Goal: Navigation & Orientation: Find specific page/section

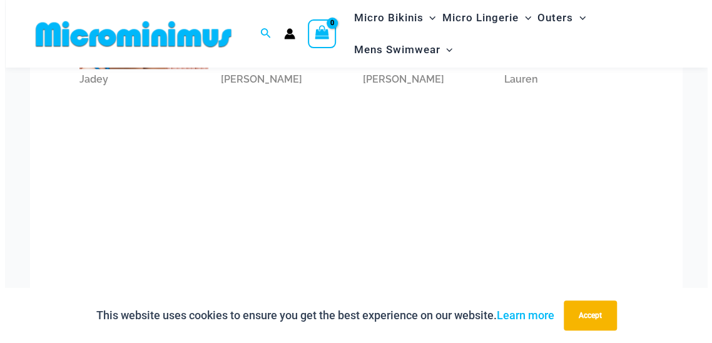
scroll to position [758, 0]
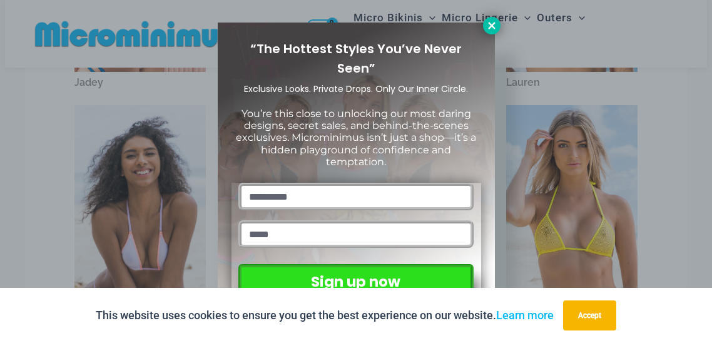
click at [492, 20] on icon at bounding box center [491, 25] width 11 height 11
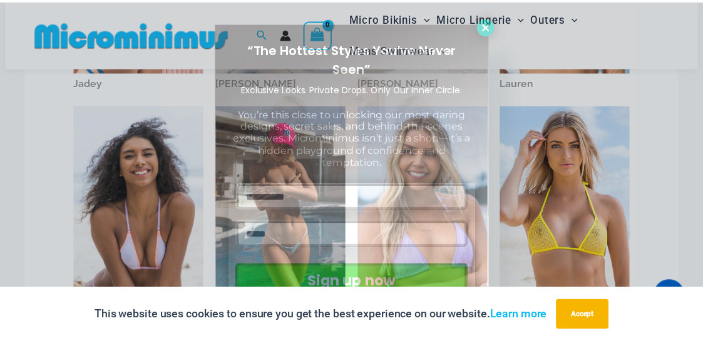
scroll to position [751, 0]
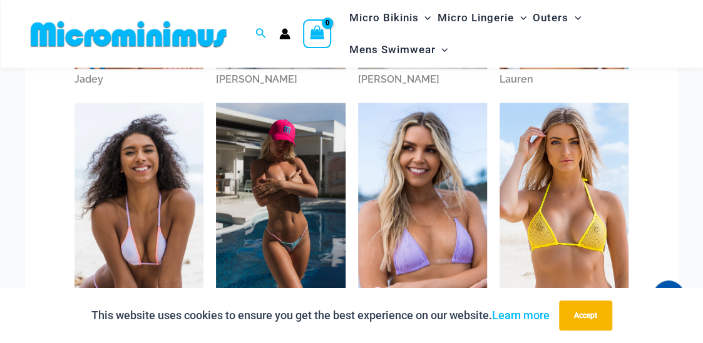
click at [270, 7] on div "Search for: Search Search No products in the cart. No products in the cart. Con…" at bounding box center [179, 34] width 306 height 68
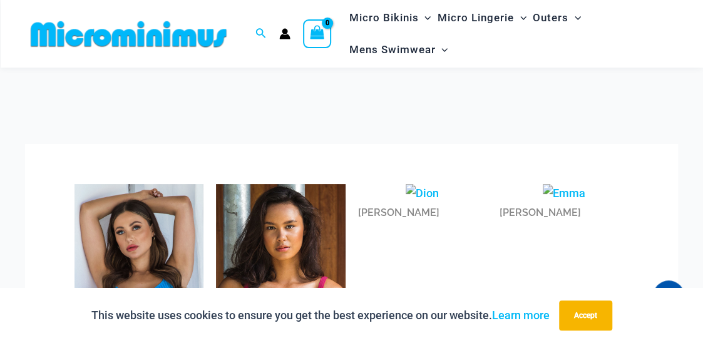
scroll to position [63, 0]
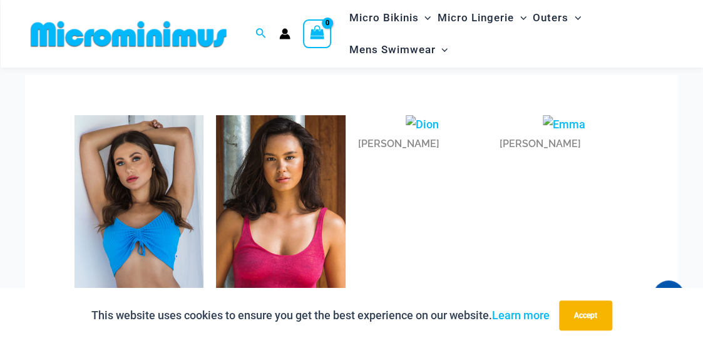
click at [298, 205] on img at bounding box center [280, 211] width 129 height 193
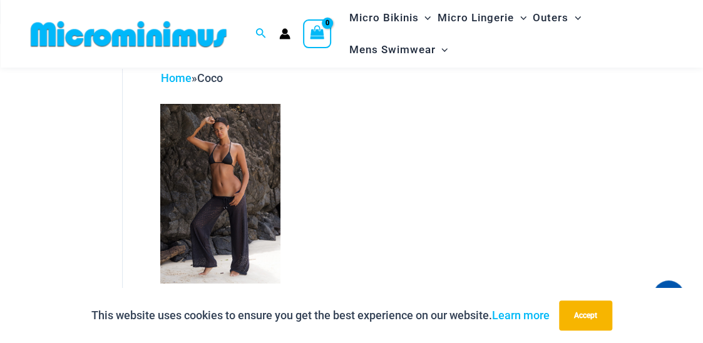
scroll to position [125, 0]
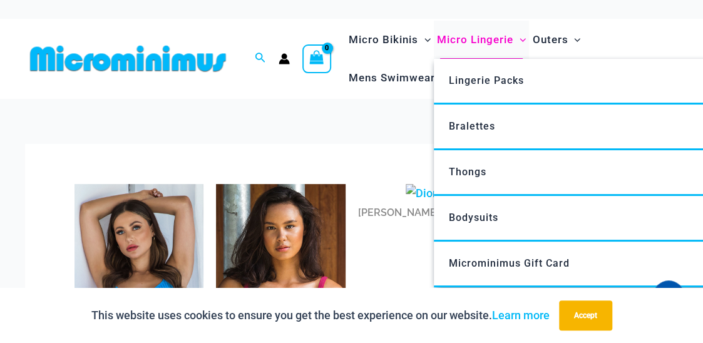
click at [471, 39] on span "Micro Lingerie" at bounding box center [475, 40] width 76 height 32
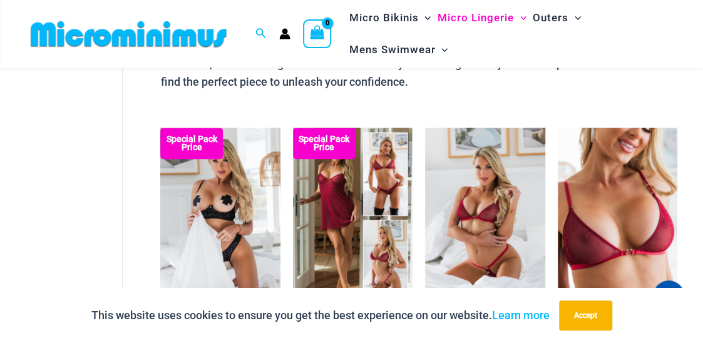
scroll to position [303, 0]
